Goal: Task Accomplishment & Management: Use online tool/utility

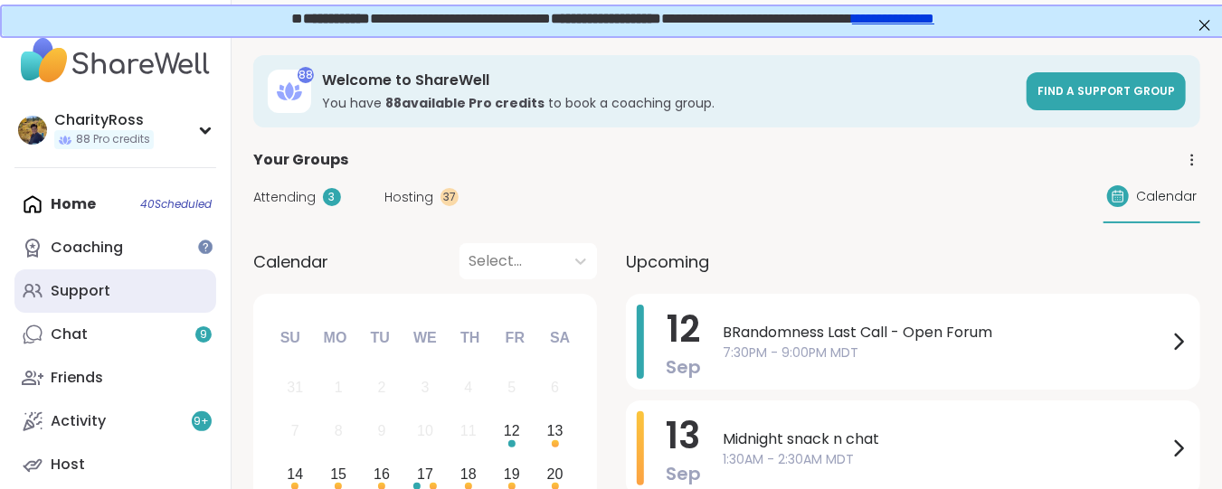
click at [72, 294] on div "Support" at bounding box center [81, 291] width 60 height 20
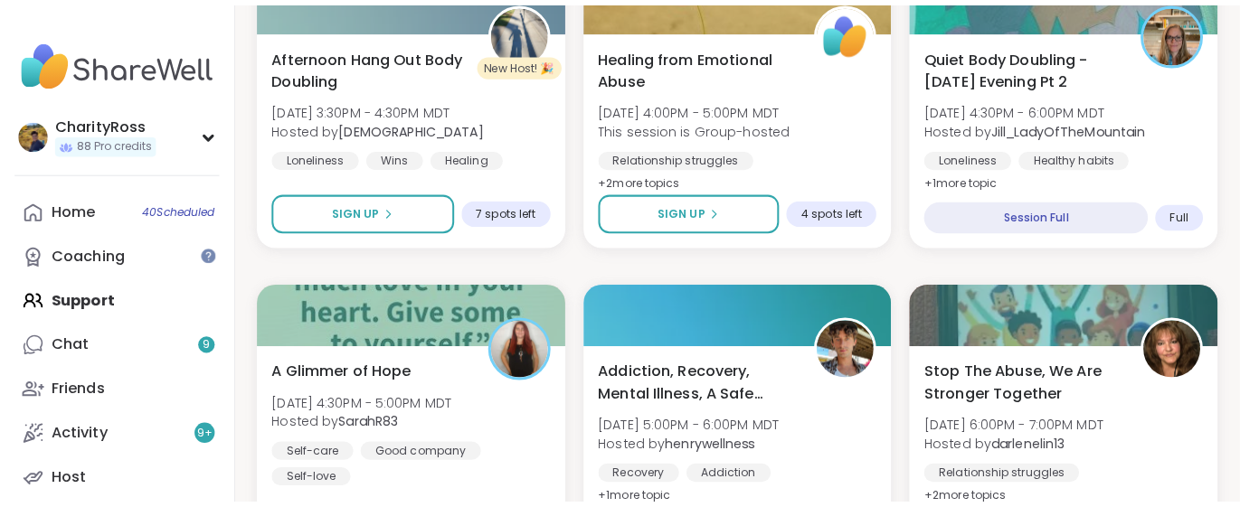
scroll to position [844, 0]
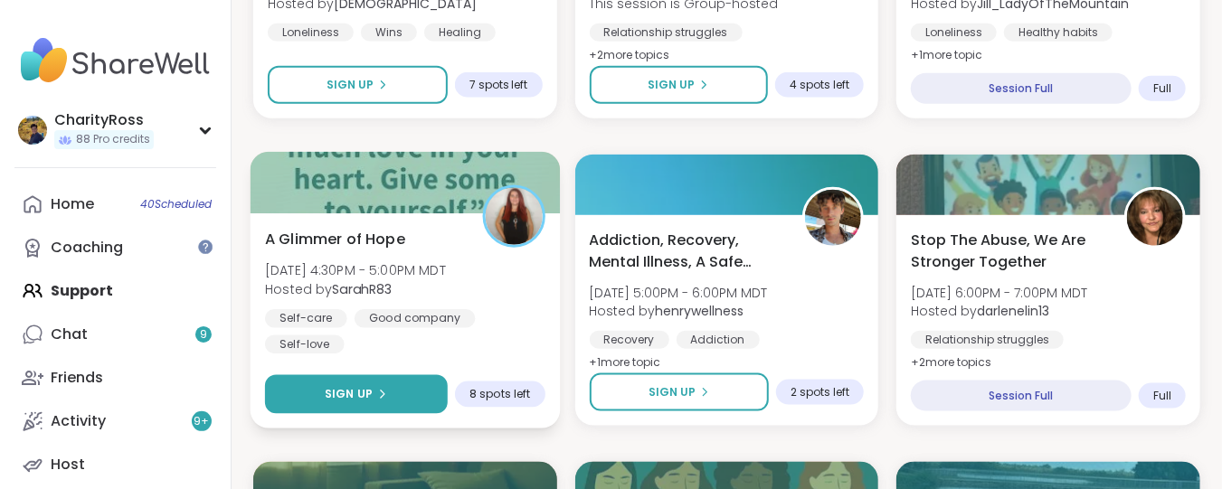
click at [354, 388] on span "Sign Up" at bounding box center [349, 394] width 48 height 16
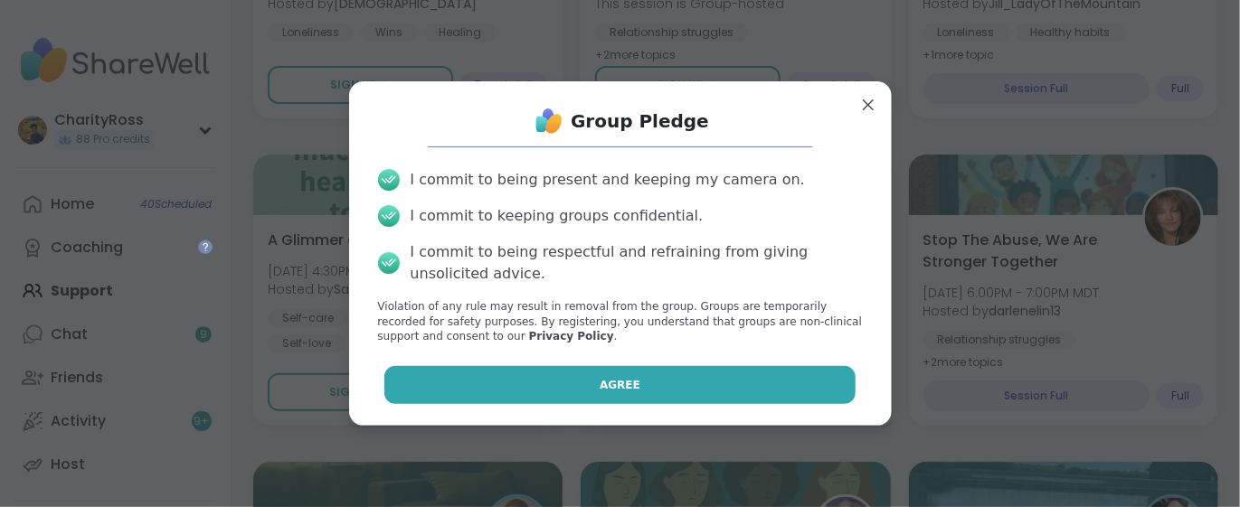
click at [400, 389] on button "Agree" at bounding box center [619, 385] width 471 height 38
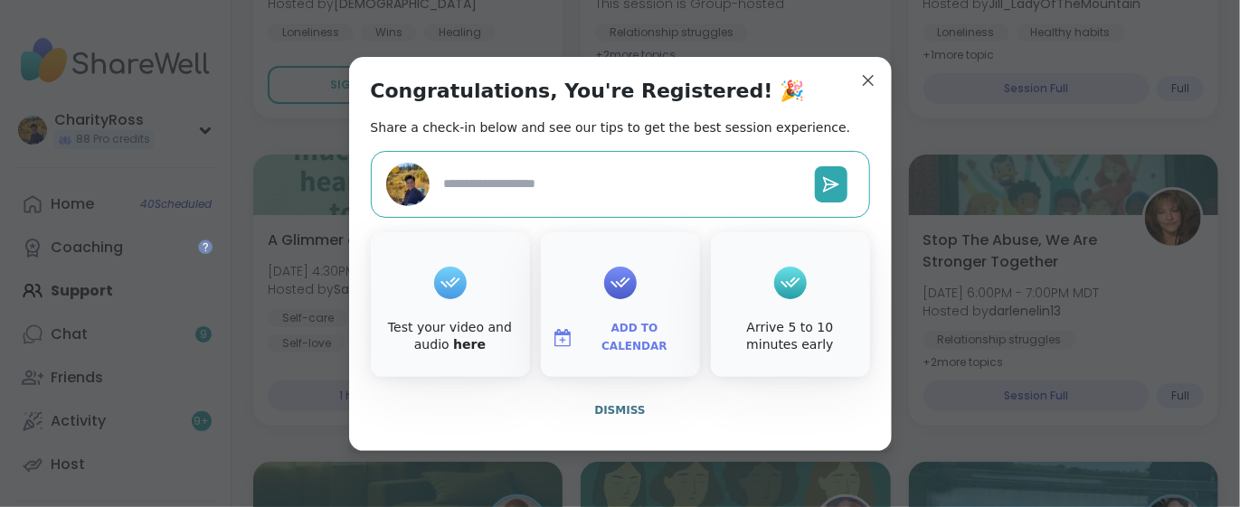
click at [632, 343] on span "Add to Calendar" at bounding box center [635, 337] width 109 height 35
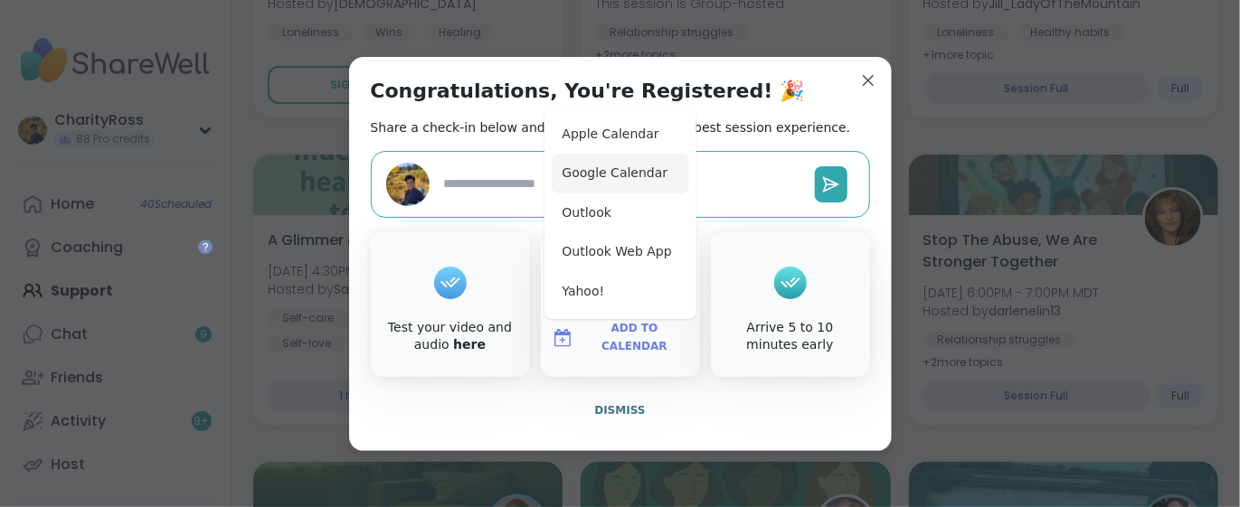
type textarea "*"
click at [628, 178] on button "Google Calendar" at bounding box center [620, 174] width 137 height 40
